Goal: Task Accomplishment & Management: Manage account settings

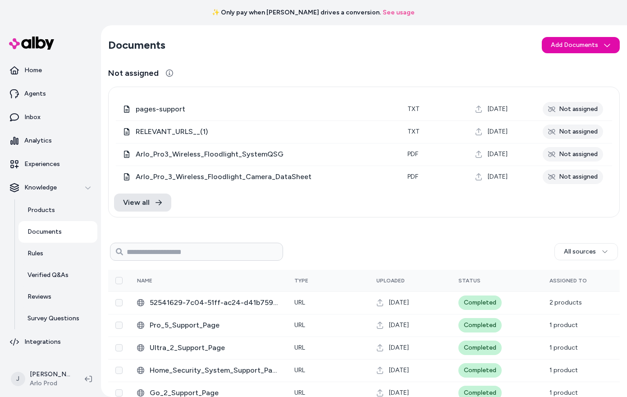
scroll to position [105, 0]
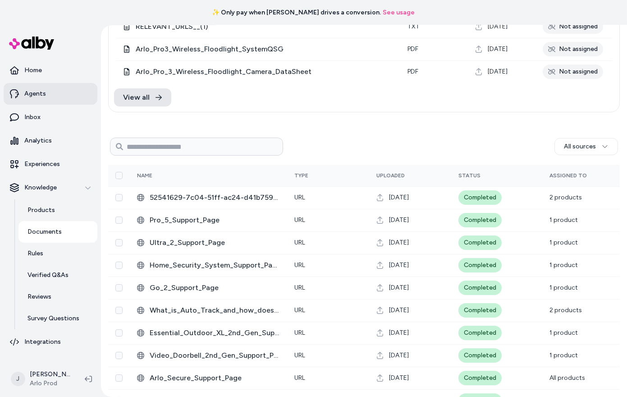
click at [33, 89] on p "Agents" at bounding box center [35, 93] width 22 height 9
click at [34, 71] on p "Home" at bounding box center [33, 70] width 18 height 9
click at [33, 69] on p "Home" at bounding box center [33, 70] width 18 height 9
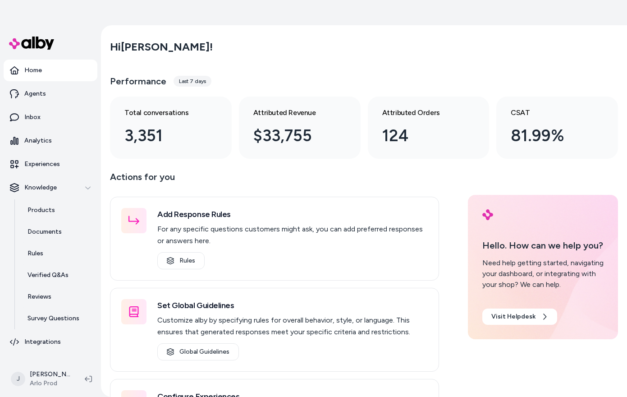
scroll to position [25, 0]
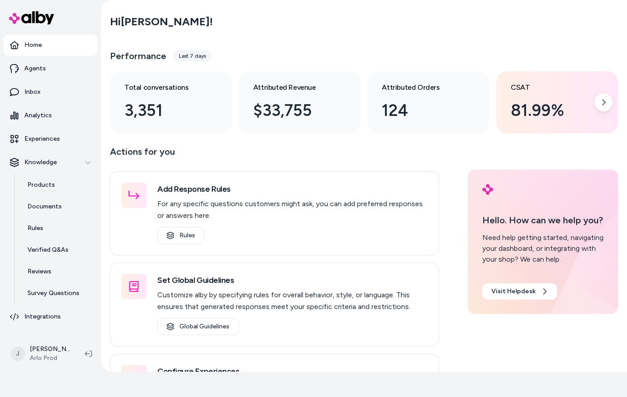
click at [534, 100] on div "81.99%" at bounding box center [550, 110] width 78 height 24
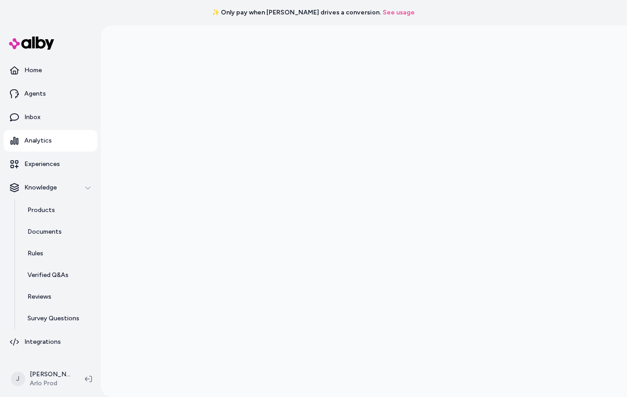
click at [383, 13] on link "See usage" at bounding box center [399, 12] width 32 height 9
click at [383, 11] on link "See usage" at bounding box center [399, 12] width 32 height 9
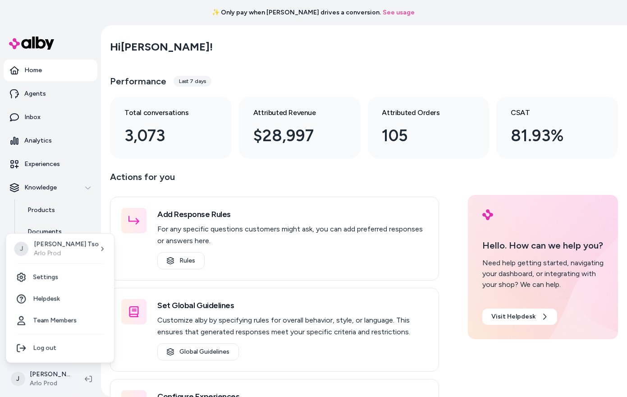
click at [24, 372] on html "✨ Only pay when [PERSON_NAME] drives a conversion. See usage Home Agents Inbox …" at bounding box center [313, 198] width 627 height 397
click at [56, 280] on link "Settings" at bounding box center [59, 278] width 101 height 22
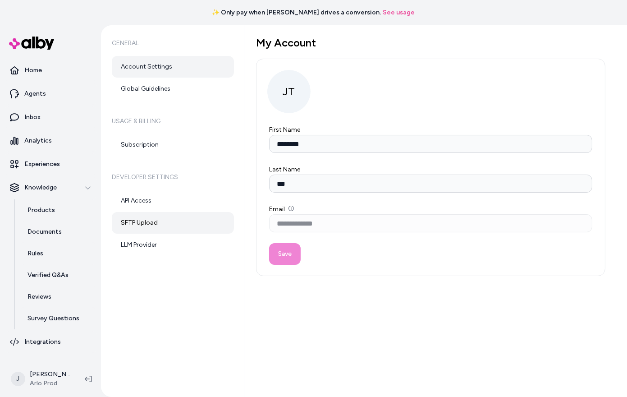
click at [155, 219] on link "SFTP Upload" at bounding box center [173, 223] width 122 height 22
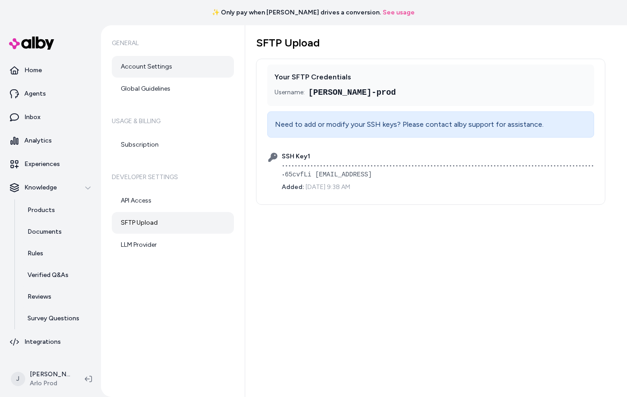
click at [171, 67] on link "Account Settings" at bounding box center [173, 67] width 122 height 22
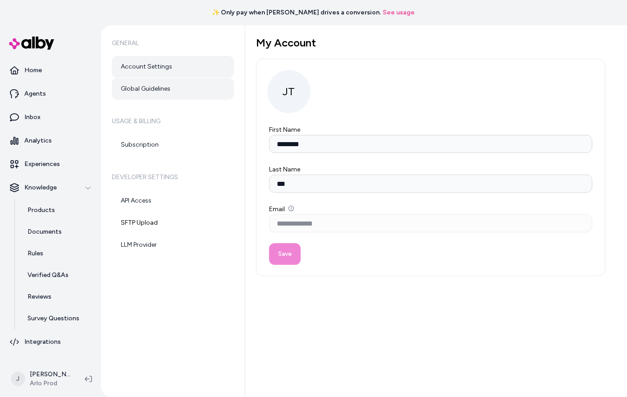
click at [168, 87] on link "Global Guidelines" at bounding box center [173, 89] width 122 height 22
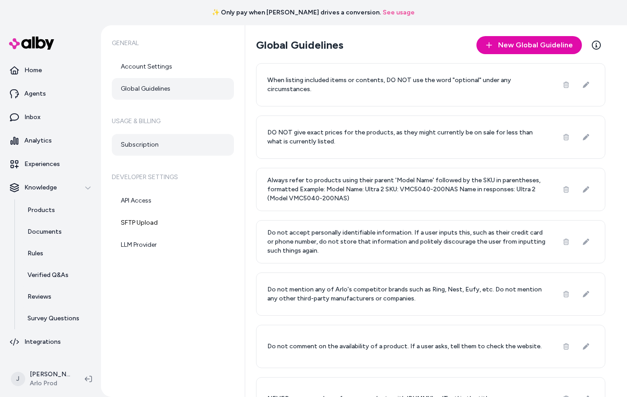
click at [171, 147] on link "Subscription" at bounding box center [173, 145] width 122 height 22
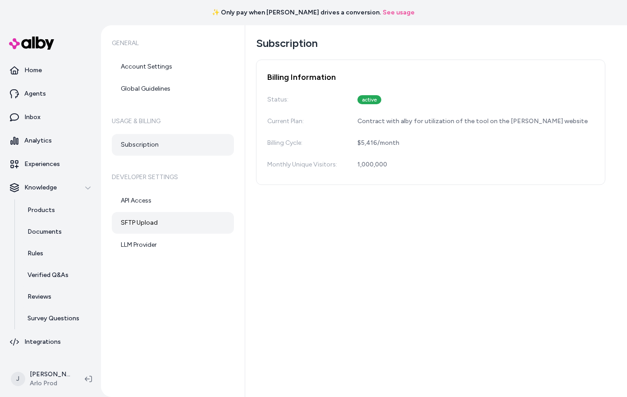
click at [157, 225] on link "SFTP Upload" at bounding box center [173, 223] width 122 height 22
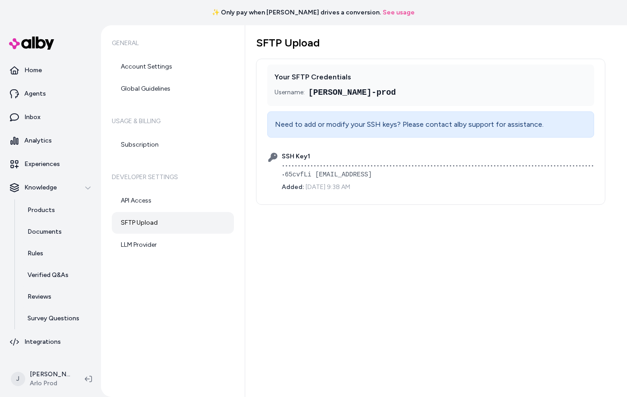
click at [138, 132] on h6 "Usage & Billing" at bounding box center [173, 121] width 122 height 25
click at [138, 141] on link "Subscription" at bounding box center [173, 145] width 122 height 22
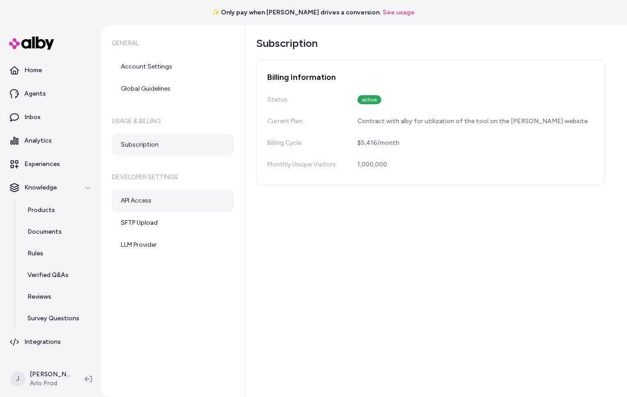
click at [154, 205] on link "API Access" at bounding box center [173, 201] width 122 height 22
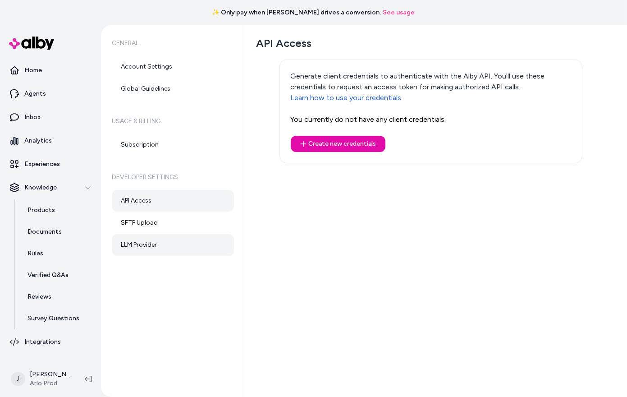
click at [151, 246] on link "LLM Provider" at bounding box center [173, 245] width 122 height 22
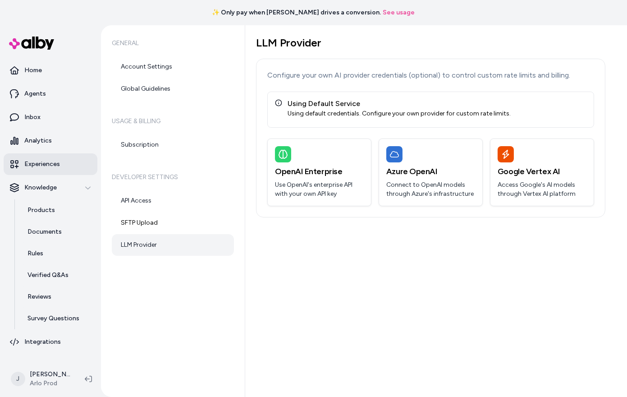
click at [35, 157] on link "Experiences" at bounding box center [51, 164] width 94 height 22
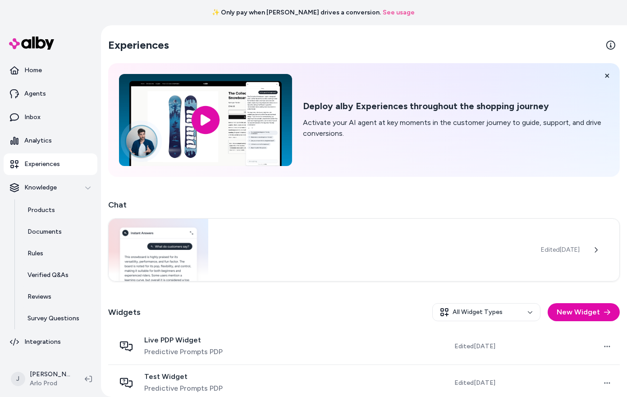
scroll to position [83, 0]
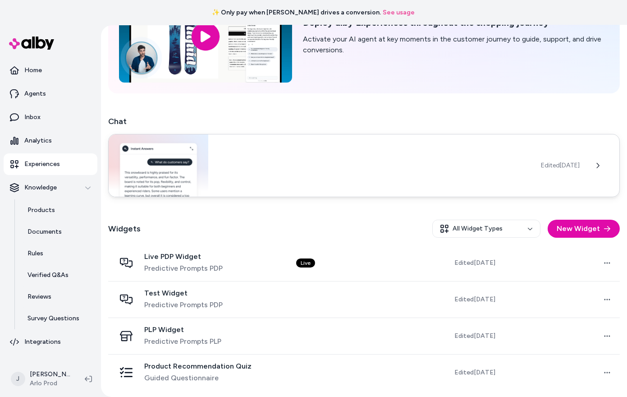
click at [315, 156] on div "Edited Jun 25, 2025" at bounding box center [364, 165] width 512 height 63
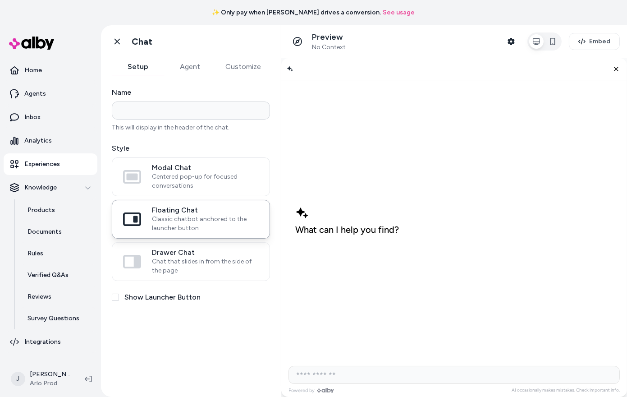
click at [241, 65] on button "Customize" at bounding box center [244, 67] width 54 height 18
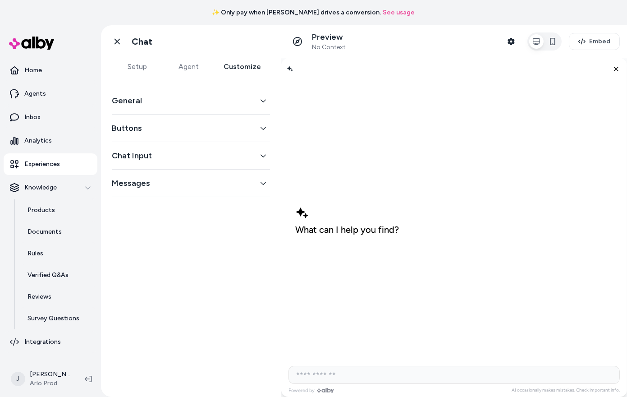
click at [191, 69] on button "Agent" at bounding box center [188, 67] width 51 height 18
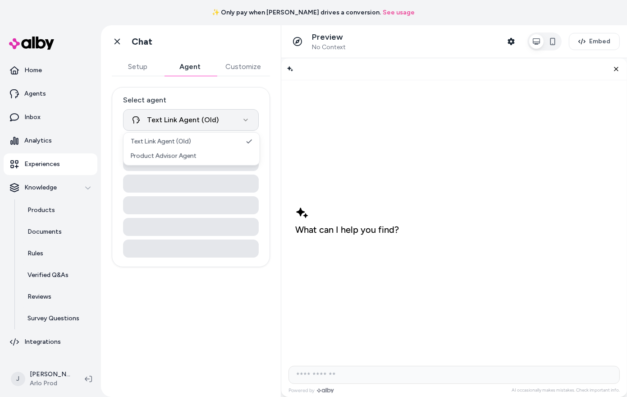
click at [211, 119] on html "**********" at bounding box center [313, 198] width 627 height 397
click at [238, 74] on html "**********" at bounding box center [313, 198] width 627 height 397
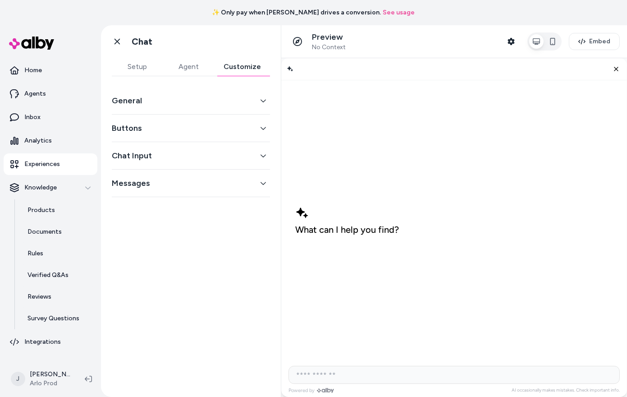
click at [238, 74] on button "Customize" at bounding box center [242, 67] width 55 height 18
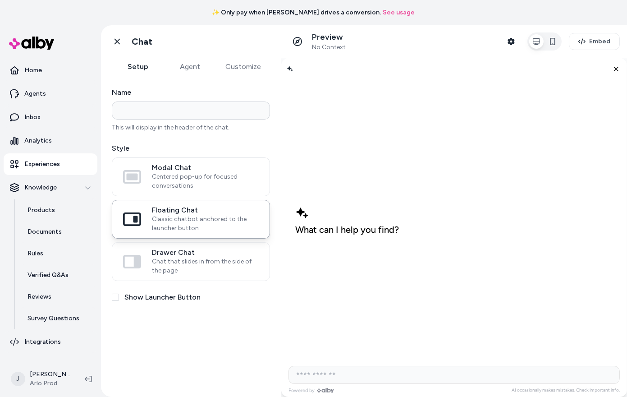
click at [134, 67] on button "Setup" at bounding box center [138, 67] width 52 height 18
click at [586, 37] on button "Embed" at bounding box center [594, 41] width 51 height 17
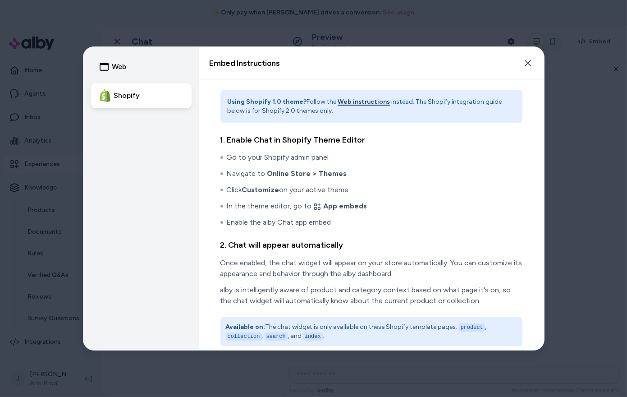
scroll to position [6, 0]
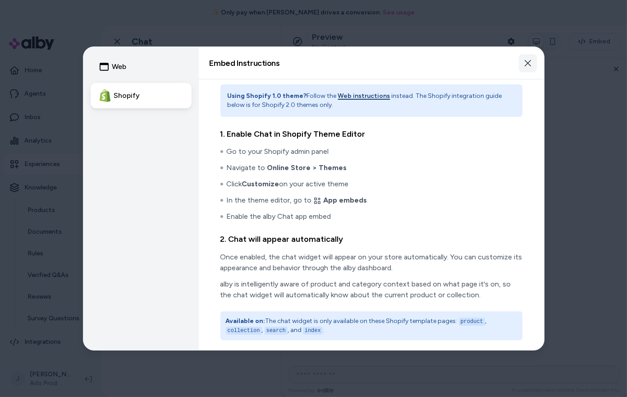
click at [526, 65] on icon "button" at bounding box center [528, 63] width 7 height 7
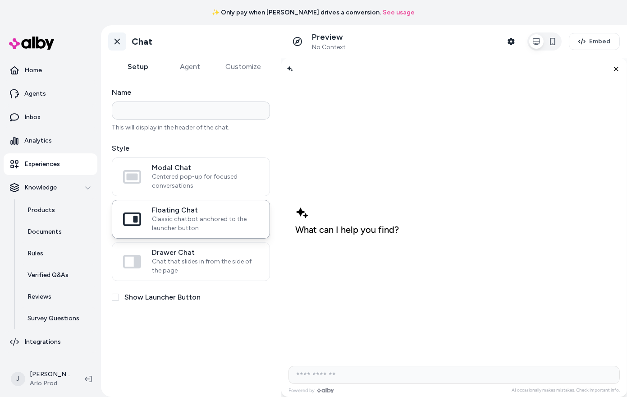
click at [118, 39] on icon at bounding box center [117, 41] width 9 height 9
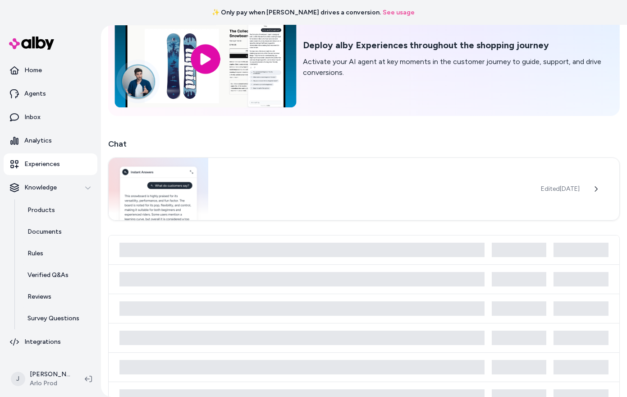
scroll to position [83, 0]
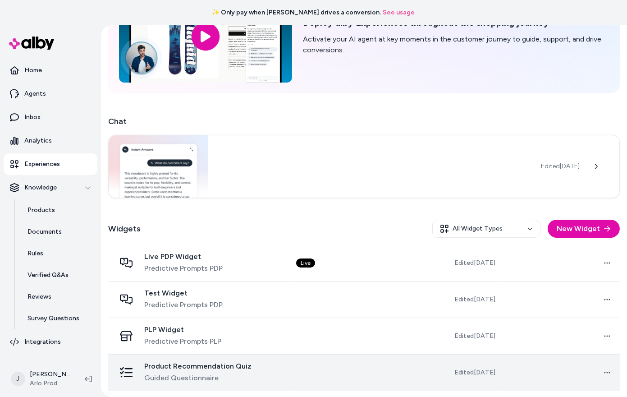
click at [531, 372] on td "Open menu" at bounding box center [561, 372] width 117 height 37
click at [184, 373] on span "Guided Questionnaire" at bounding box center [197, 378] width 107 height 11
click at [125, 373] on icon at bounding box center [126, 372] width 13 height 13
click at [194, 369] on span "Product Recommendation Quiz" at bounding box center [197, 366] width 107 height 9
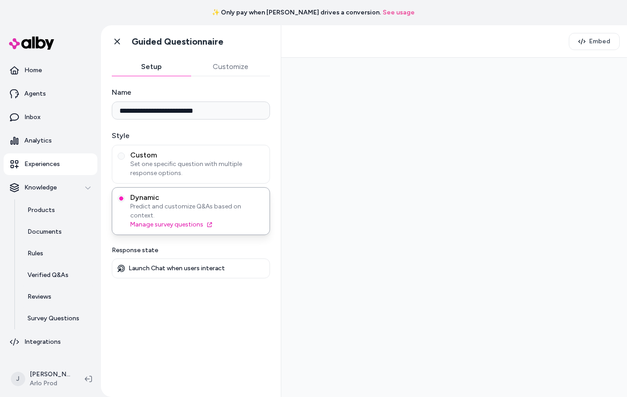
click at [194, 369] on div "**********" at bounding box center [191, 231] width 180 height 310
click at [590, 44] on button "Embed" at bounding box center [594, 41] width 51 height 17
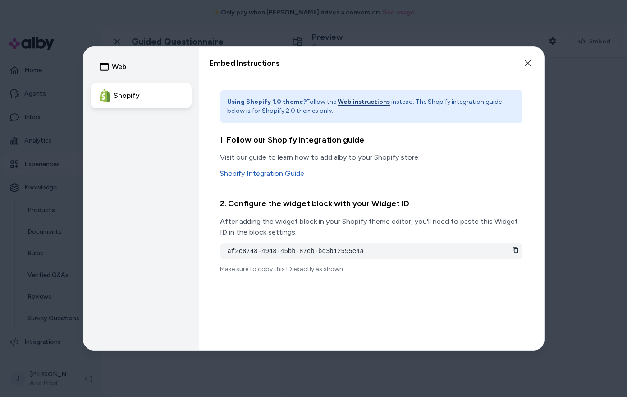
click at [517, 247] on icon at bounding box center [516, 250] width 6 height 6
click at [530, 61] on icon "button" at bounding box center [528, 63] width 7 height 7
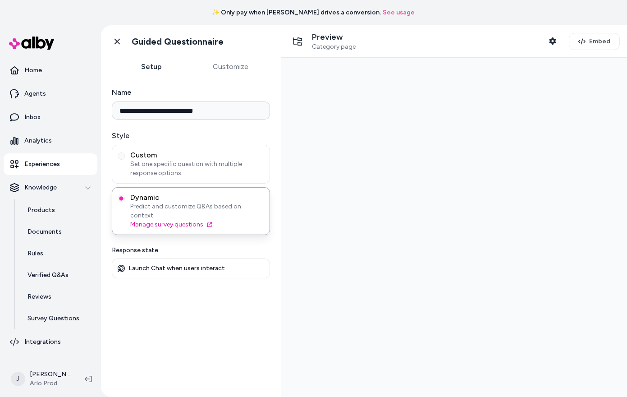
click at [201, 264] on p "Launch Chat when users interact" at bounding box center [177, 268] width 97 height 8
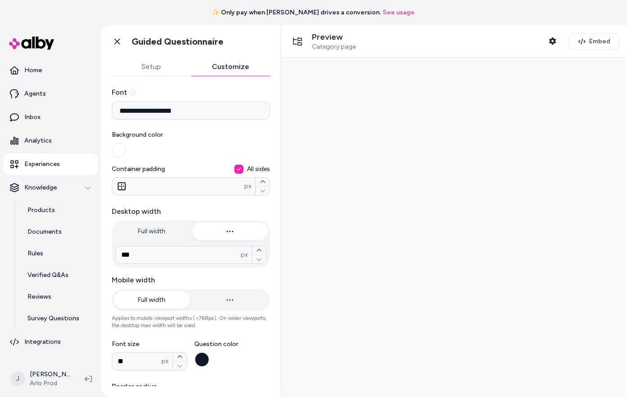
click at [205, 68] on button "Customize" at bounding box center [230, 67] width 79 height 18
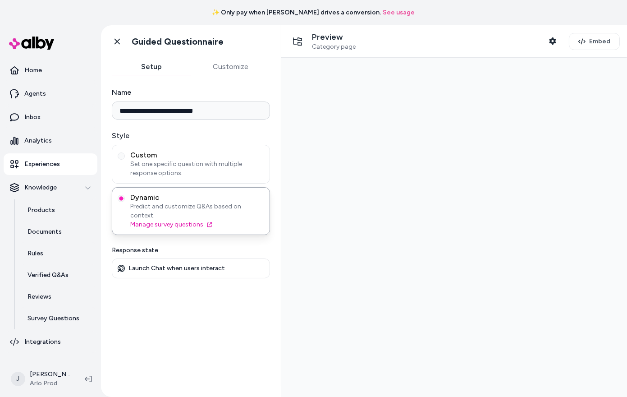
click at [150, 68] on button "Setup" at bounding box center [151, 67] width 79 height 18
click at [549, 37] on button "Shopper Context" at bounding box center [553, 41] width 18 height 18
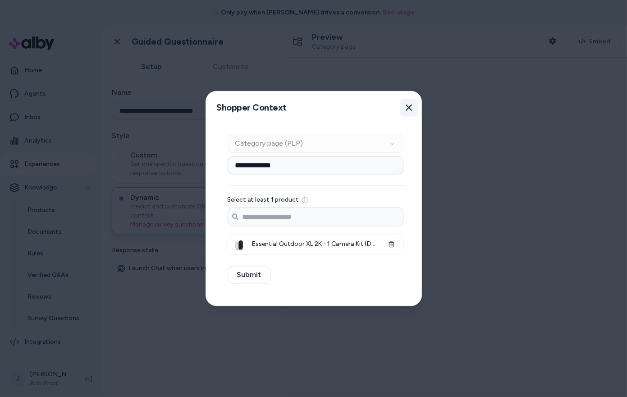
click at [410, 100] on button "Close" at bounding box center [409, 108] width 18 height 18
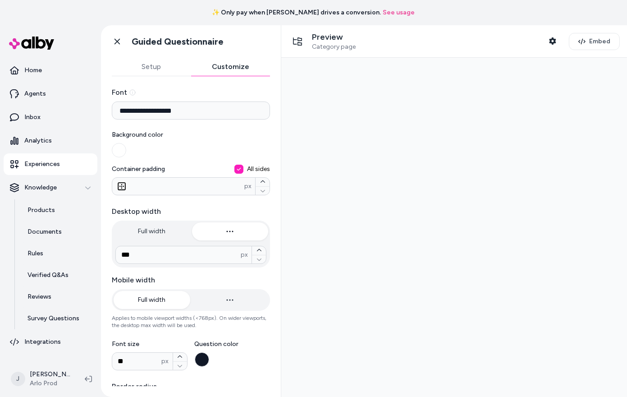
click at [227, 63] on button "Customize" at bounding box center [230, 67] width 79 height 18
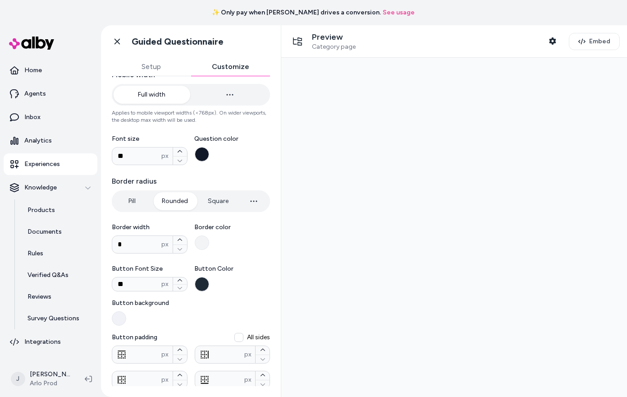
scroll to position [280, 0]
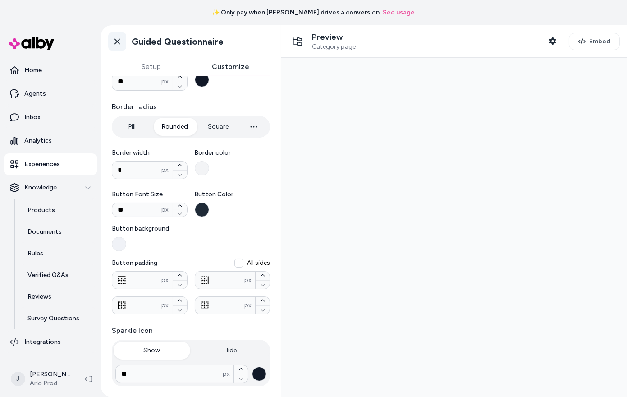
click at [120, 40] on icon at bounding box center [117, 41] width 9 height 9
